Goal: Find specific page/section: Find specific page/section

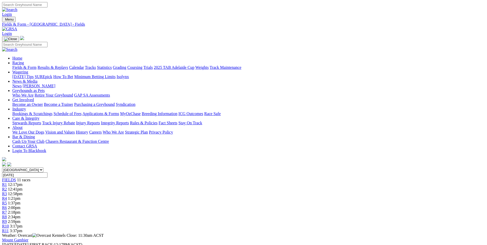
click at [36, 65] on link "Fields & Form" at bounding box center [24, 67] width 24 height 4
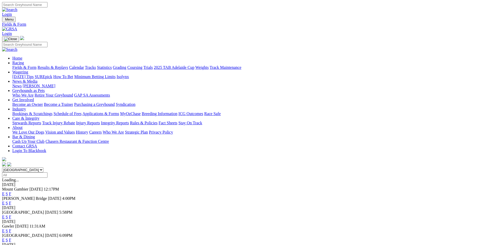
click at [11, 201] on link "F" at bounding box center [10, 203] width 2 height 4
